Goal: Find specific page/section: Find specific page/section

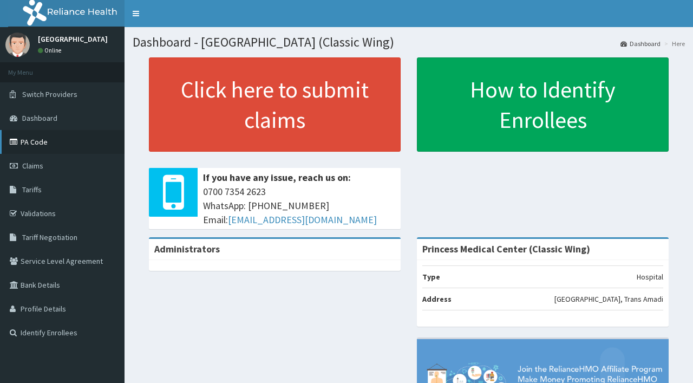
click at [80, 139] on link "PA Code" at bounding box center [62, 142] width 124 height 24
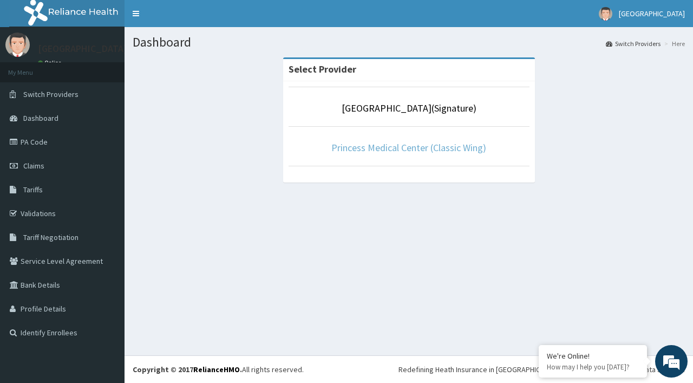
click at [437, 152] on link "Princess Medical Center (Classic Wing)" at bounding box center [408, 147] width 155 height 12
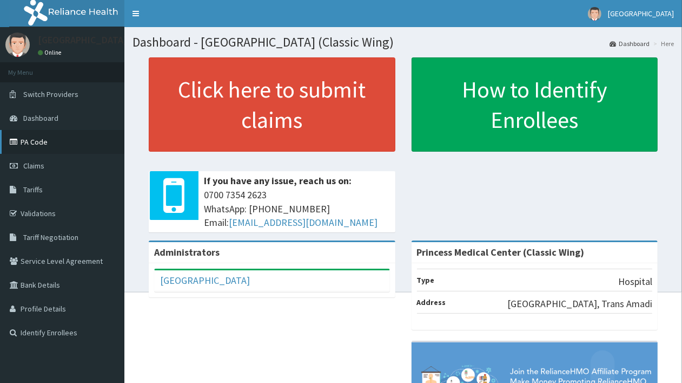
click at [87, 150] on link "PA Code" at bounding box center [62, 142] width 124 height 24
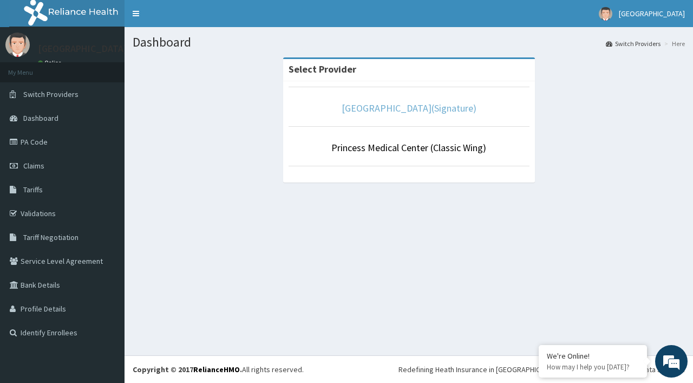
click at [420, 111] on link "[GEOGRAPHIC_DATA](Signature)" at bounding box center [408, 108] width 135 height 12
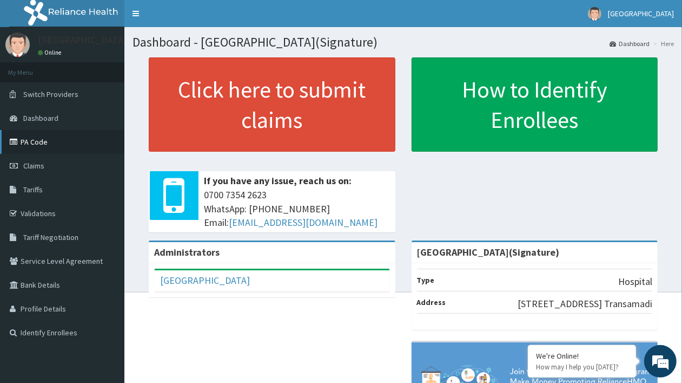
click at [71, 147] on link "PA Code" at bounding box center [62, 142] width 124 height 24
